Goal: Navigation & Orientation: Find specific page/section

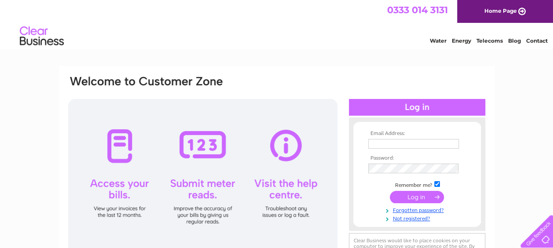
type input "[EMAIL_ADDRESS][DOMAIN_NAME]"
click at [419, 187] on td "Remember me?" at bounding box center [417, 184] width 102 height 9
click at [417, 194] on input "submit" at bounding box center [417, 197] width 54 height 12
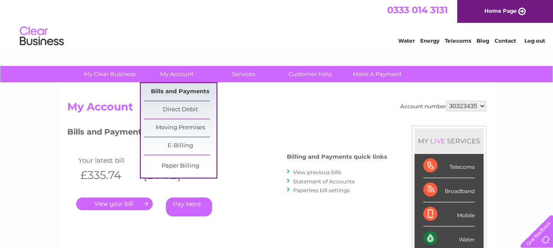
click at [172, 87] on link "Bills and Payments" at bounding box center [180, 92] width 73 height 18
